Goal: Information Seeking & Learning: Learn about a topic

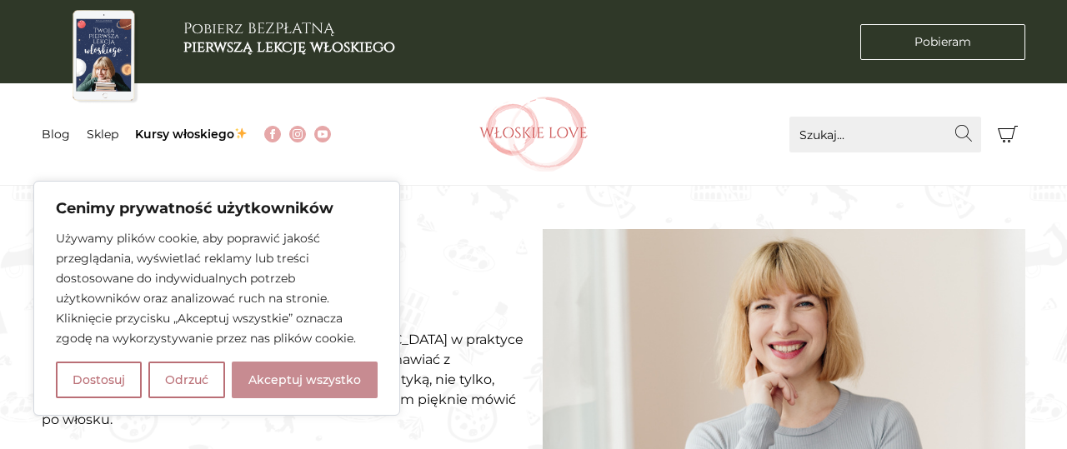
click at [297, 376] on button "Akceptuj wszystko" at bounding box center [305, 380] width 146 height 37
checkbox input "true"
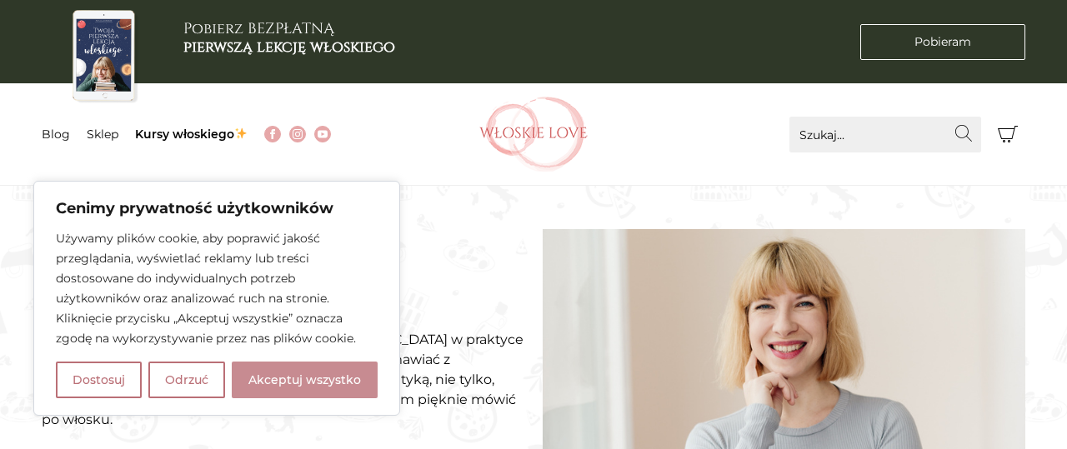
checkbox input "true"
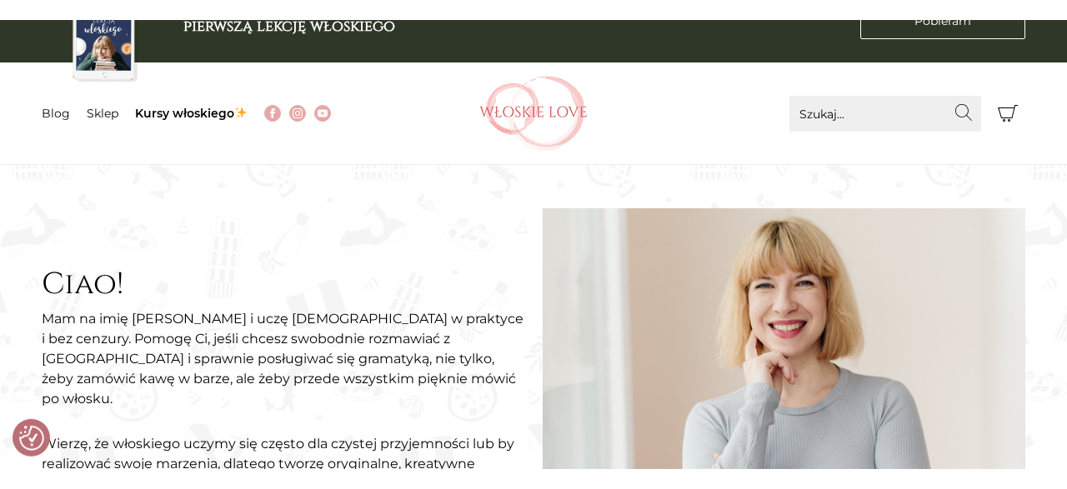
scroll to position [87, 0]
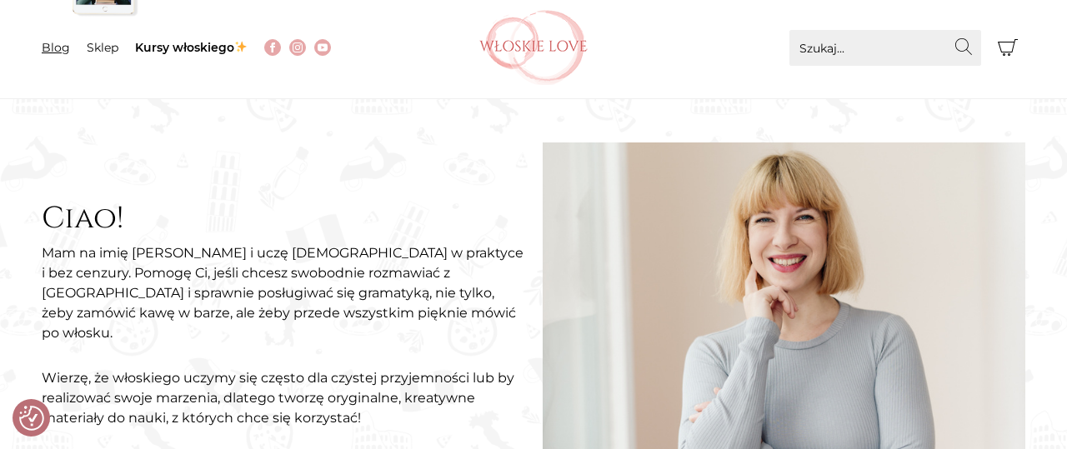
click at [53, 52] on link "Blog" at bounding box center [56, 47] width 28 height 15
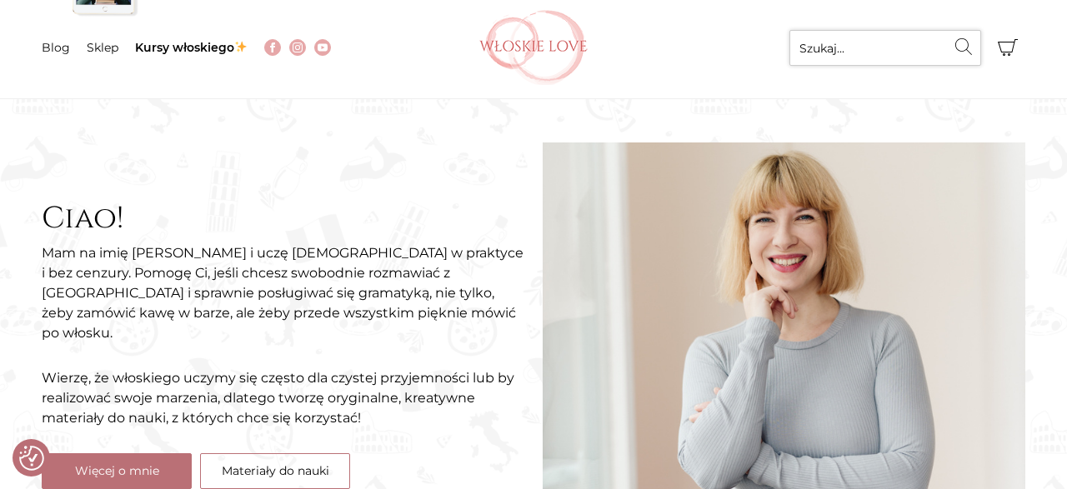
click at [901, 46] on input "Szukaj..." at bounding box center [885, 48] width 192 height 36
type input "podróze"
click at [959, 35] on button "Wyszukaj" at bounding box center [963, 46] width 36 height 33
